Goal: Navigation & Orientation: Find specific page/section

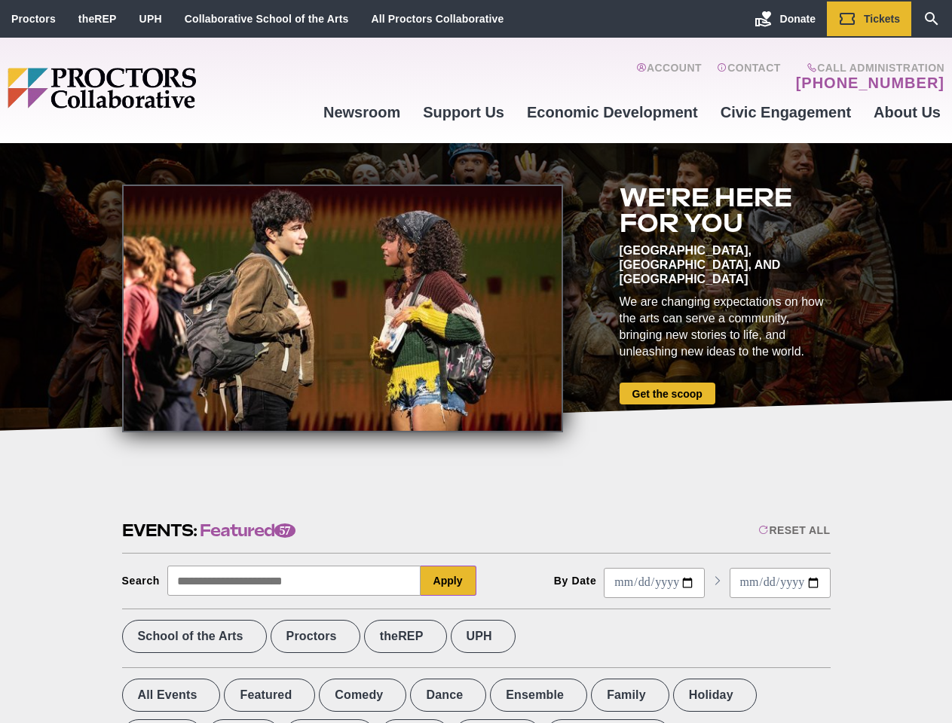
click at [475, 362] on div at bounding box center [342, 309] width 441 height 248
click at [793, 530] on div "Reset All" at bounding box center [794, 530] width 72 height 12
click at [448, 581] on button "Apply" at bounding box center [448, 581] width 56 height 30
